Goal: Communication & Community: Answer question/provide support

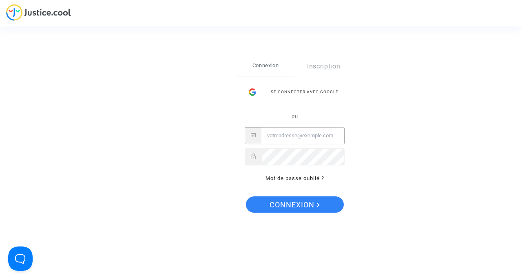
type input "[EMAIL_ADDRESS][PERSON_NAME][DOMAIN_NAME]"
click at [294, 205] on button "Connexion" at bounding box center [295, 204] width 98 height 16
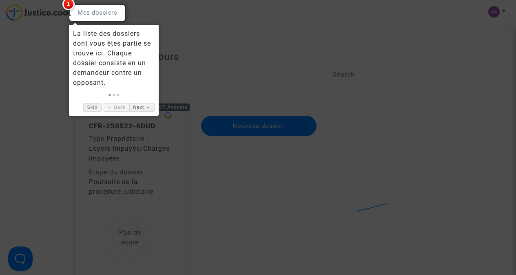
click at [92, 107] on link "Skip" at bounding box center [92, 107] width 18 height 9
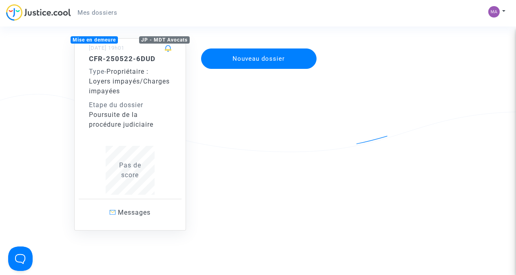
scroll to position [76, 0]
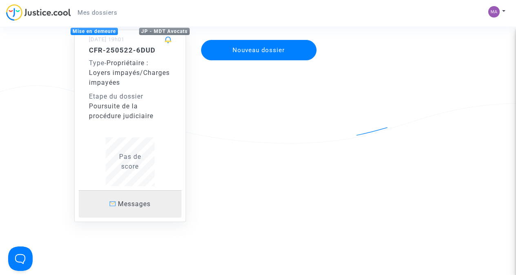
click at [128, 201] on span "Messages" at bounding box center [134, 204] width 33 height 8
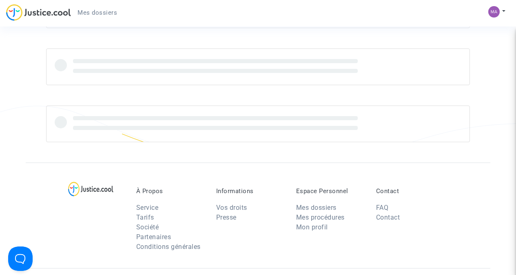
scroll to position [74, 0]
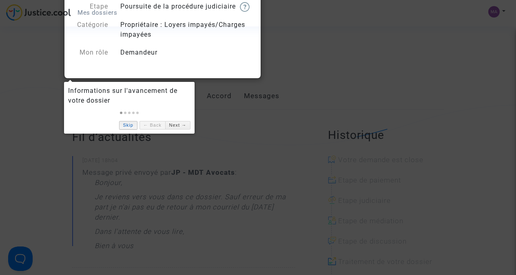
click at [130, 125] on link "Skip" at bounding box center [128, 125] width 18 height 9
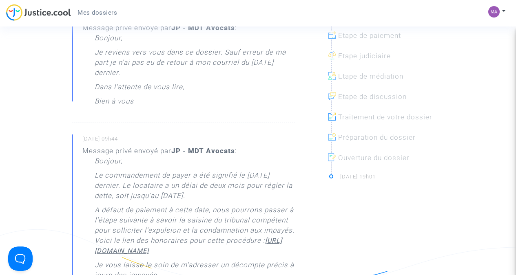
scroll to position [159, 0]
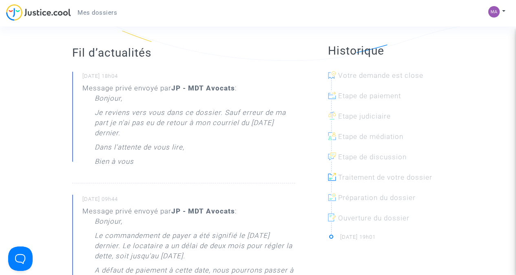
click at [369, 106] on div at bounding box center [389, 102] width 116 height 20
click at [371, 92] on div at bounding box center [389, 82] width 116 height 20
click at [373, 90] on div at bounding box center [389, 82] width 116 height 20
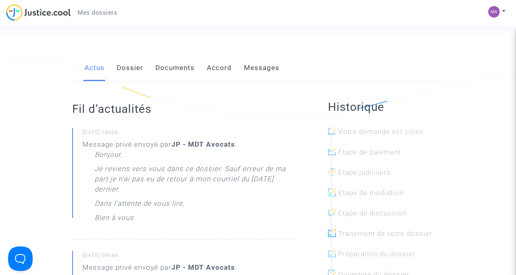
scroll to position [59, 0]
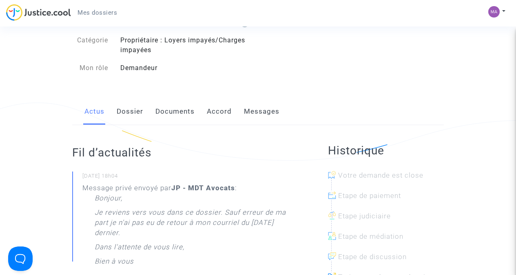
click at [262, 125] on link "Messages" at bounding box center [261, 111] width 35 height 27
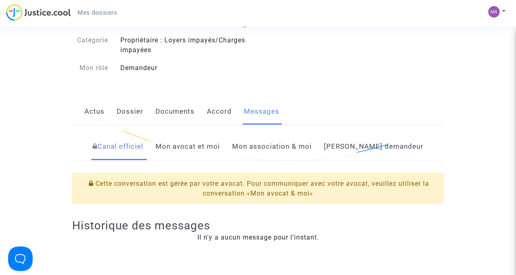
scroll to position [127, 0]
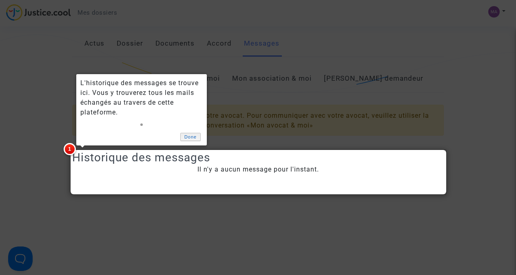
click at [187, 136] on link "Done" at bounding box center [190, 137] width 20 height 9
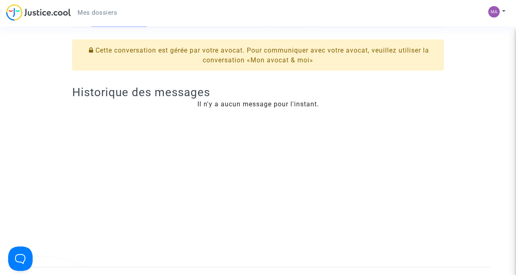
scroll to position [131, 0]
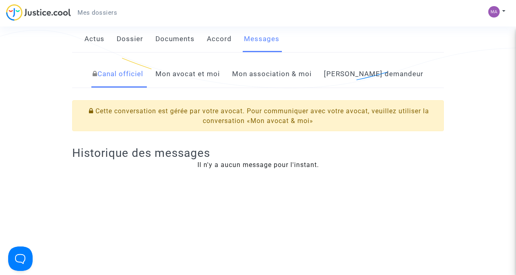
click at [216, 83] on link "Mon avocat et moi" at bounding box center [187, 74] width 64 height 27
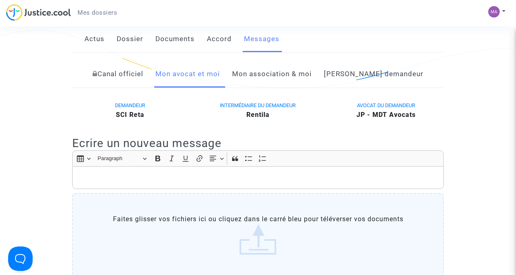
scroll to position [189, 0]
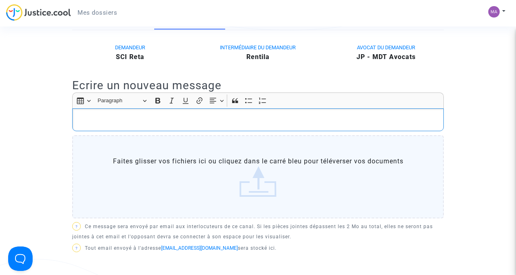
click at [101, 125] on p "Rich Text Editor, main" at bounding box center [258, 120] width 363 height 10
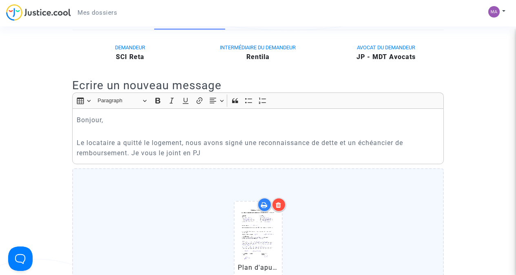
scroll to position [251, 0]
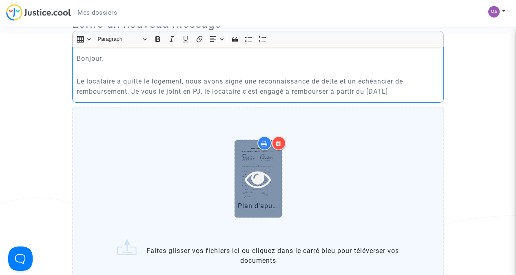
click at [247, 205] on div at bounding box center [257, 178] width 47 height 77
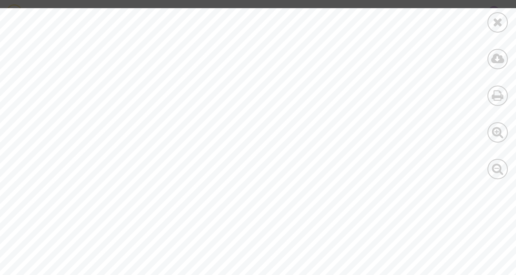
scroll to position [48, 0]
click at [497, 22] on icon at bounding box center [497, 22] width 10 height 12
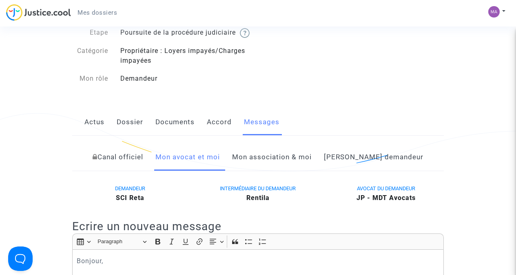
scroll to position [210, 0]
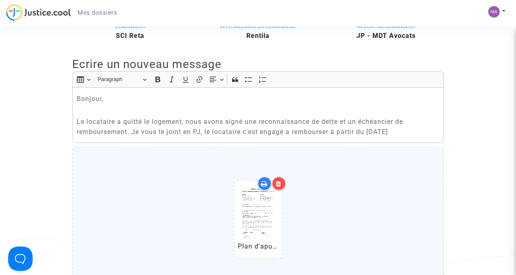
click at [420, 137] on p "Le locataire a quitté le logement, nous avons signé une reconnaissance de dette…" at bounding box center [258, 127] width 363 height 20
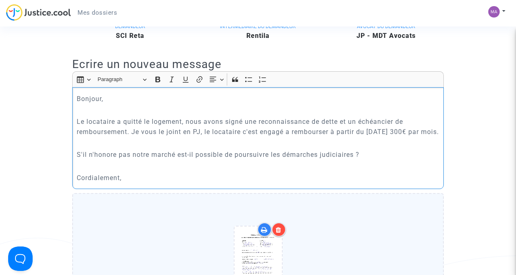
scroll to position [591, 0]
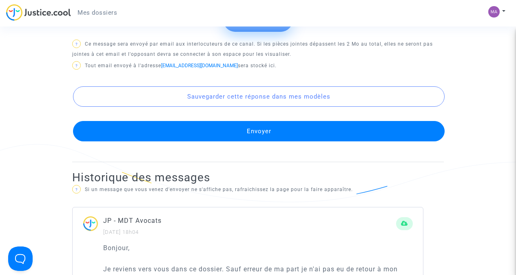
click at [246, 141] on button "Envoyer" at bounding box center [258, 131] width 371 height 20
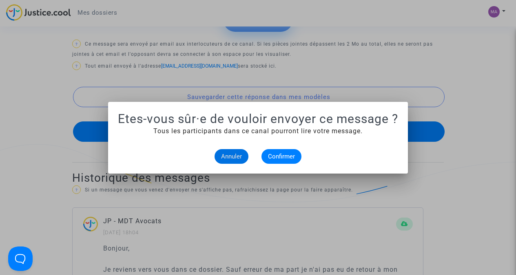
click at [275, 154] on span "Confirmer" at bounding box center [281, 156] width 27 height 7
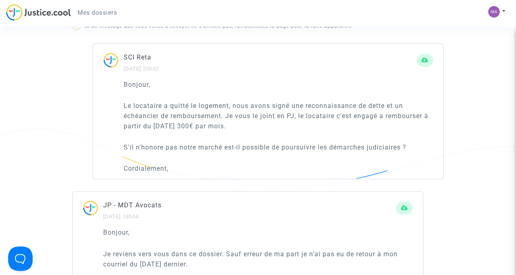
scroll to position [734, 0]
